Goal: Transaction & Acquisition: Purchase product/service

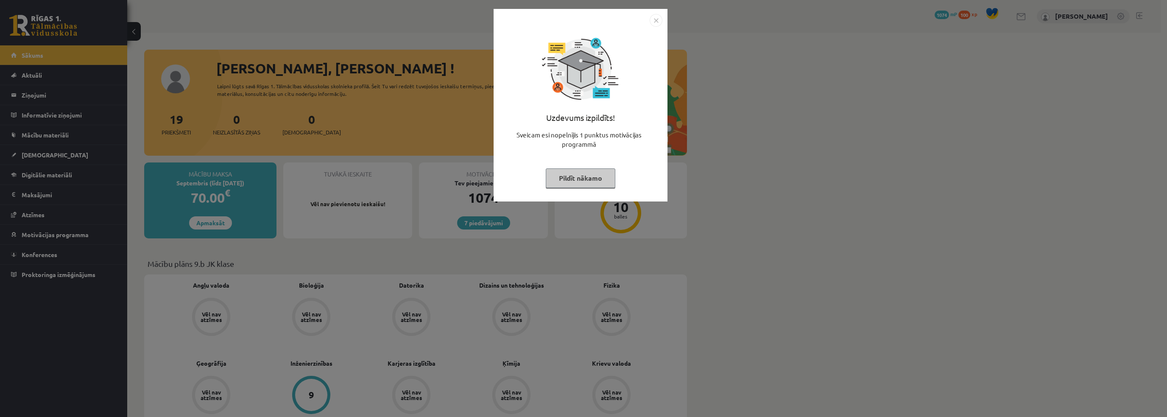
click at [583, 186] on button "Pildīt nākamo" at bounding box center [581, 177] width 70 height 19
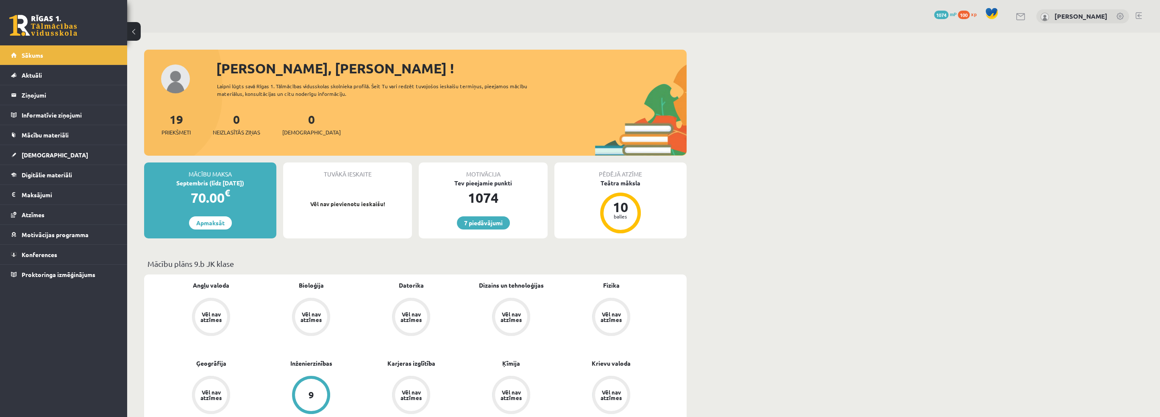
click at [949, 14] on span "1074" at bounding box center [941, 15] width 14 height 8
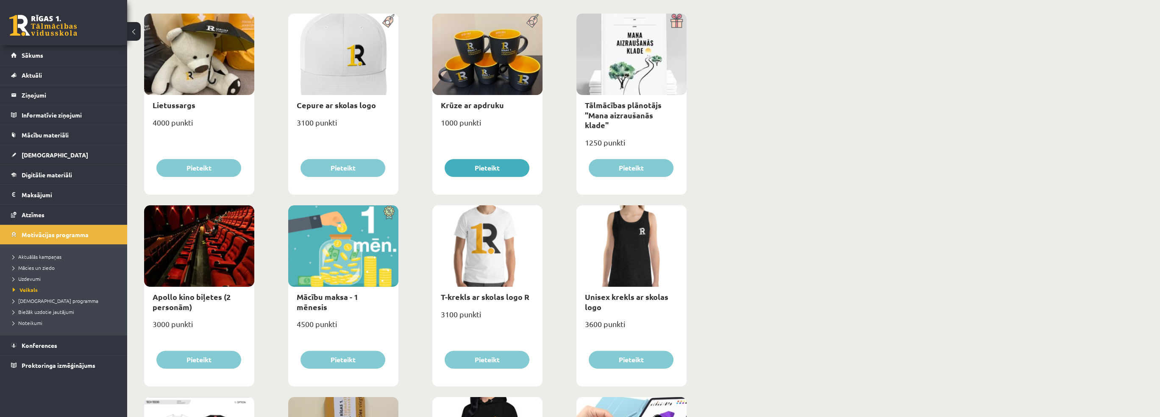
scroll to position [127, 0]
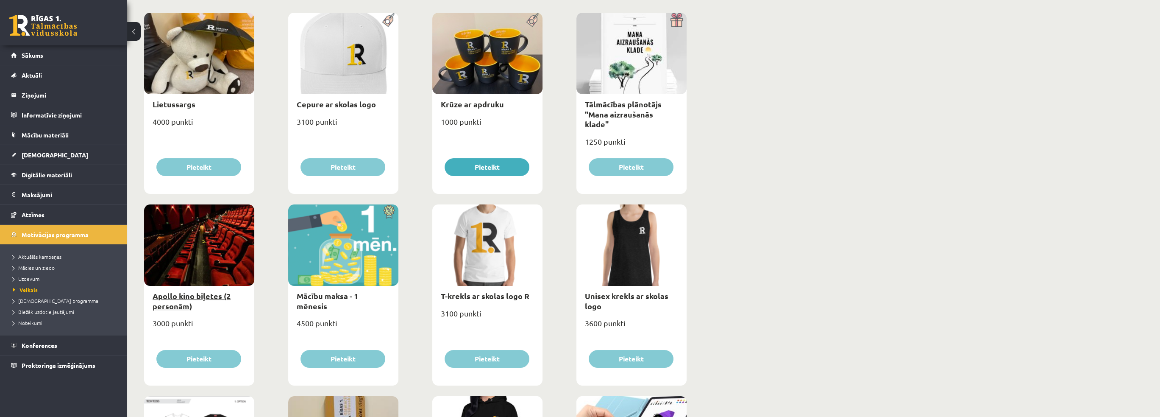
click at [170, 301] on link "Apollo kino biļetes (2 personām)" at bounding box center [192, 300] width 78 height 19
type input "*"
select select "**********"
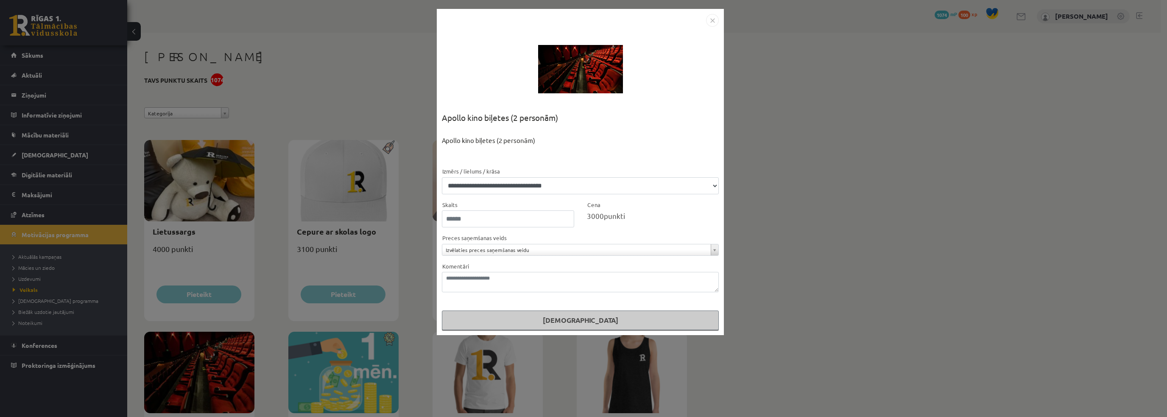
click at [712, 24] on img "Close" at bounding box center [712, 20] width 13 height 13
